Goal: Navigation & Orientation: Find specific page/section

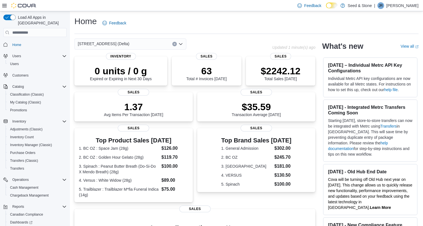
click at [134, 44] on div "[STREET_ADDRESS] (Delta)" at bounding box center [130, 43] width 112 height 11
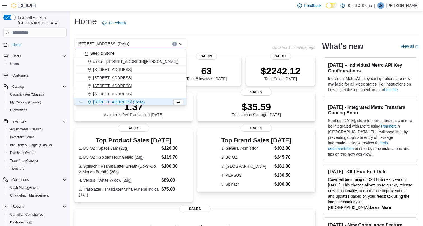
click at [132, 84] on span "512 Young Drive (Coquitlam)" at bounding box center [112, 86] width 39 height 6
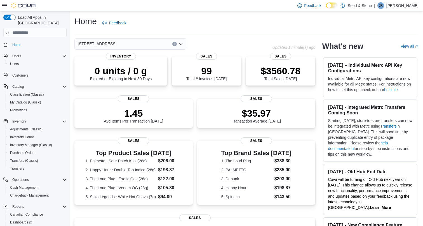
click at [154, 46] on div "512 Young Drive (Coquitlam) Combo box. Selected. 512 Young Drive (Coquitlam). P…" at bounding box center [130, 43] width 112 height 11
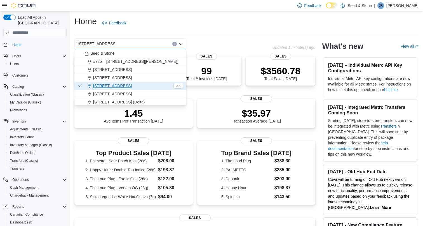
click at [130, 102] on span "[STREET_ADDRESS] (Delta)" at bounding box center [118, 102] width 51 height 6
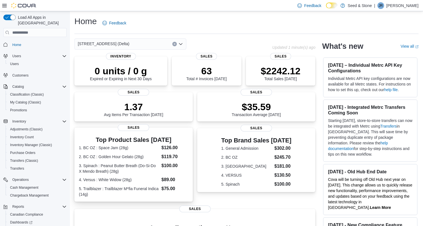
click at [117, 143] on div "Top Product Sales Today 1. BC OZ : Space Jam (28g) $126.00 2. BC OZ : Golden Ho…" at bounding box center [133, 166] width 109 height 60
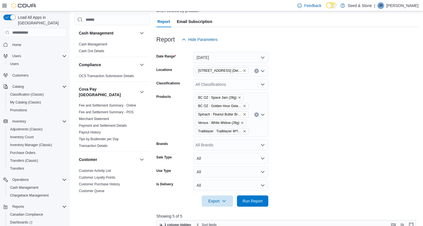
scroll to position [27, 0]
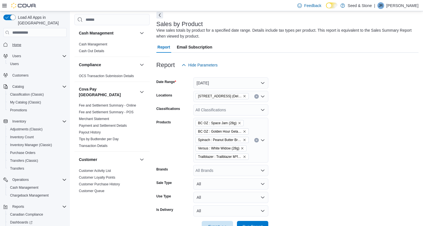
click at [18, 43] on span "Home" at bounding box center [16, 45] width 9 height 4
